Goal: Use online tool/utility: Utilize a website feature to perform a specific function

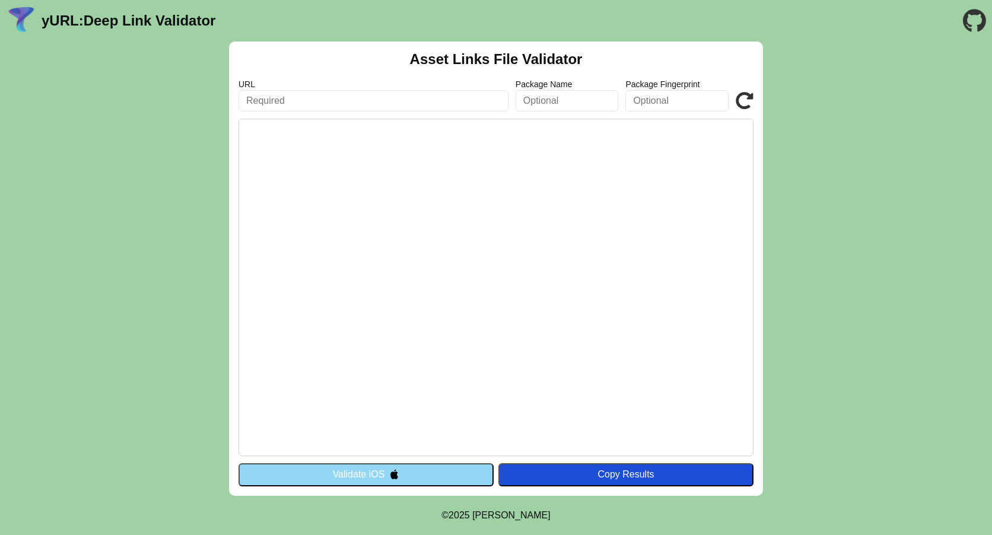
click at [307, 98] on input "text" at bounding box center [374, 100] width 270 height 21
paste input "[URL][DOMAIN_NAME]"
type input "[URL][DOMAIN_NAME]"
click at [497, 422] on pre at bounding box center [496, 288] width 515 height 338
click at [427, 481] on button "Validate iOS" at bounding box center [366, 474] width 255 height 23
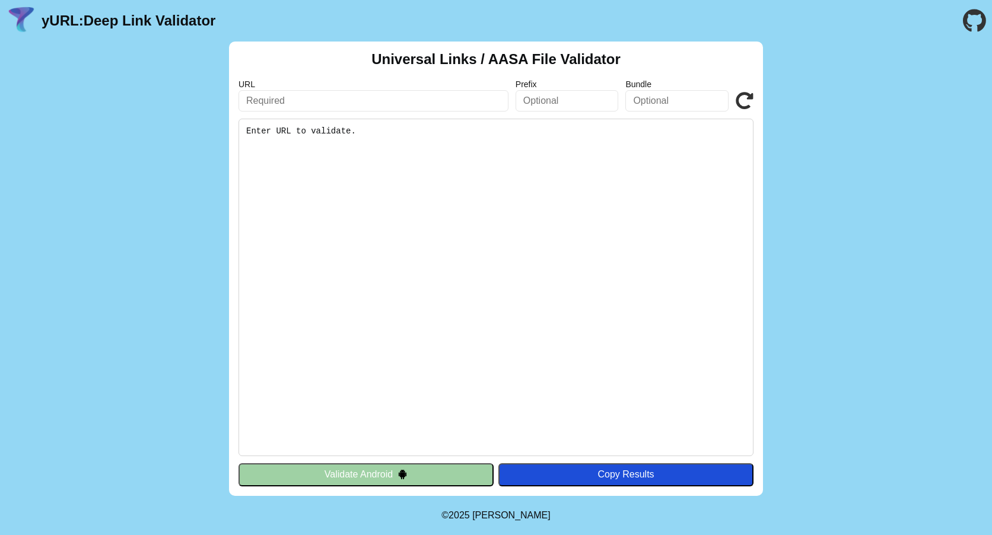
click at [358, 106] on input "text" at bounding box center [374, 100] width 270 height 21
paste input "https://test-app.waynimovil.ar"
type input "https://test-app.waynimovil.ar"
click at [341, 208] on pre "Enter URL to validate." at bounding box center [496, 288] width 515 height 338
click at [354, 474] on button "Validate Android" at bounding box center [366, 474] width 255 height 23
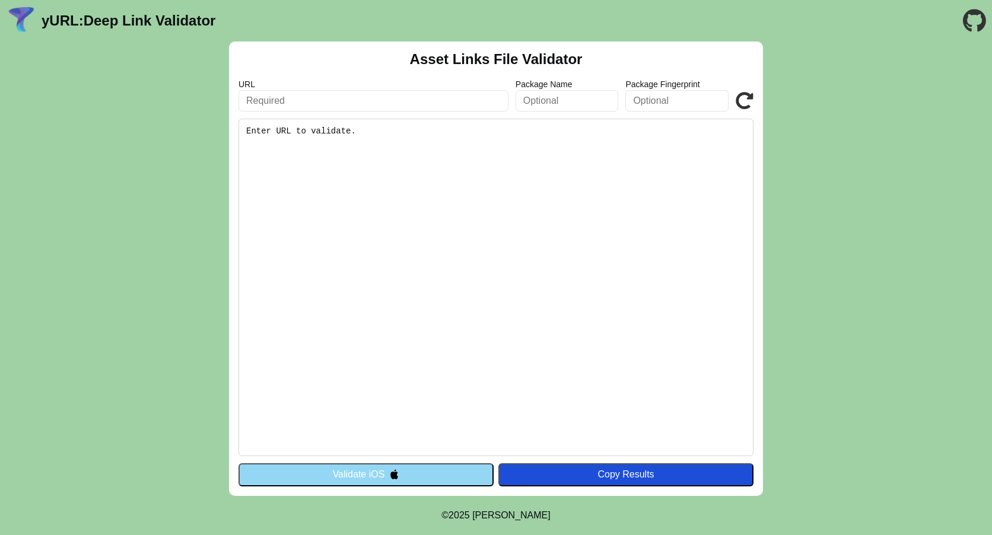
click at [621, 470] on div "Copy Results" at bounding box center [625, 474] width 243 height 11
click at [352, 97] on input "text" at bounding box center [374, 100] width 270 height 21
type input "[URL][DOMAIN_NAME]"
click at [381, 204] on pre "Enter URL to validate." at bounding box center [496, 288] width 515 height 338
click at [748, 103] on icon at bounding box center [745, 101] width 18 height 18
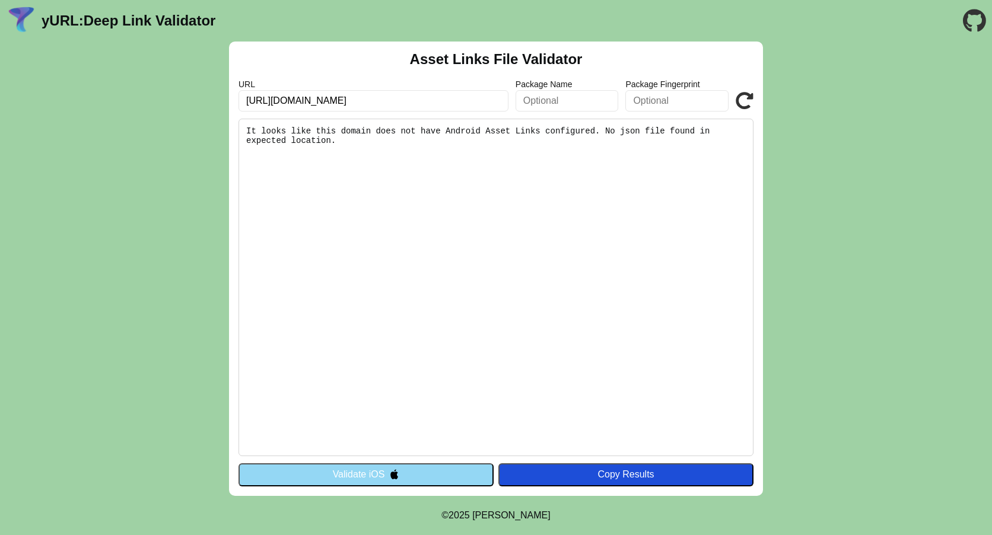
click at [443, 106] on input "https://test-app.waynimovil.ar" at bounding box center [374, 100] width 270 height 21
type input "[URL][DOMAIN_NAME]"
click at [740, 93] on icon at bounding box center [745, 101] width 18 height 18
click at [353, 467] on button "Validate iOS" at bounding box center [366, 474] width 255 height 23
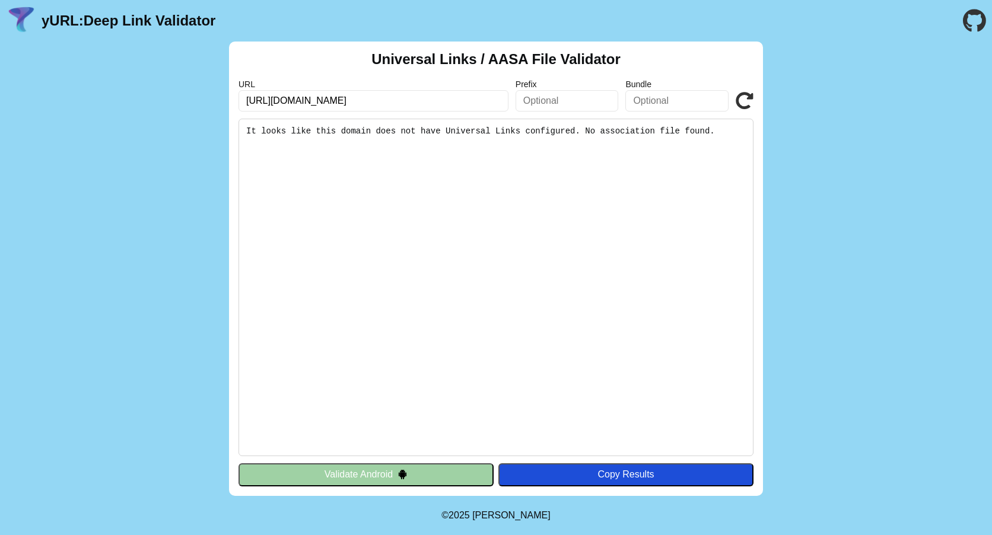
click at [746, 91] on div "URL [URL][DOMAIN_NAME] Prefix Bundle Validate" at bounding box center [496, 96] width 515 height 32
click at [745, 94] on icon at bounding box center [745, 101] width 18 height 18
click at [744, 94] on icon at bounding box center [745, 101] width 18 height 18
